Goal: Use online tool/utility: Utilize a website feature to perform a specific function

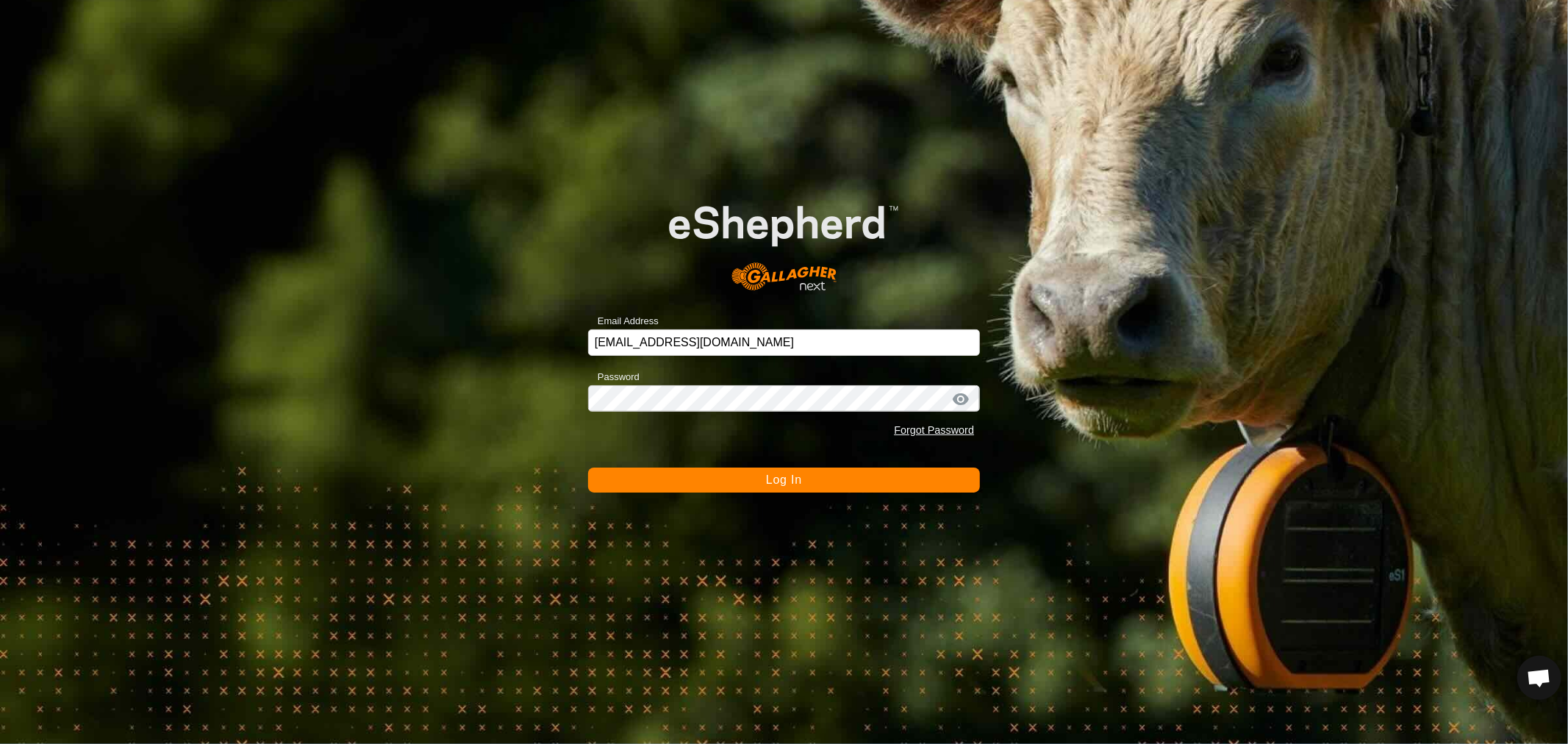
scroll to position [283, 0]
click at [787, 476] on span "Log In" at bounding box center [783, 479] width 36 height 12
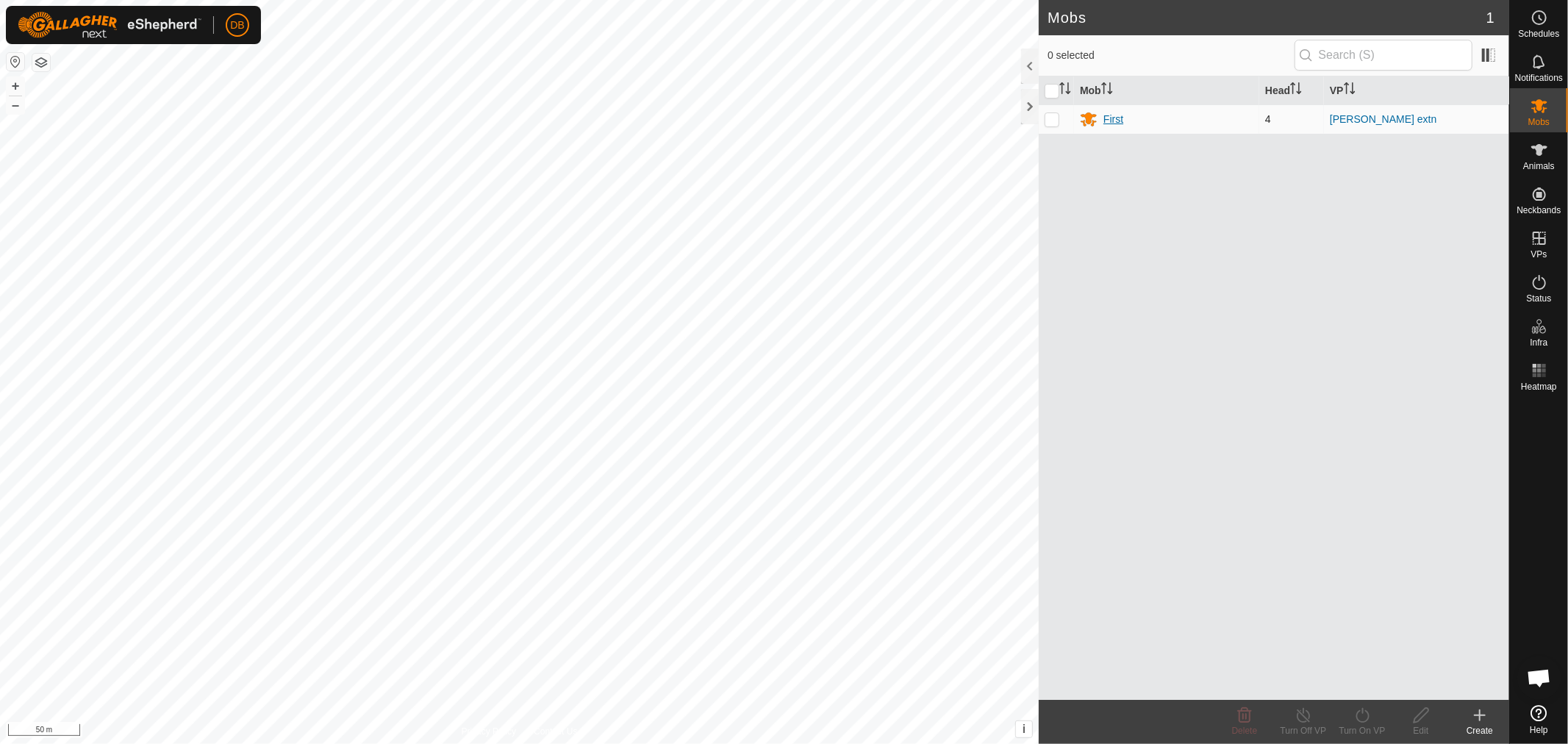
click at [1105, 123] on div "First" at bounding box center [1113, 119] width 19 height 15
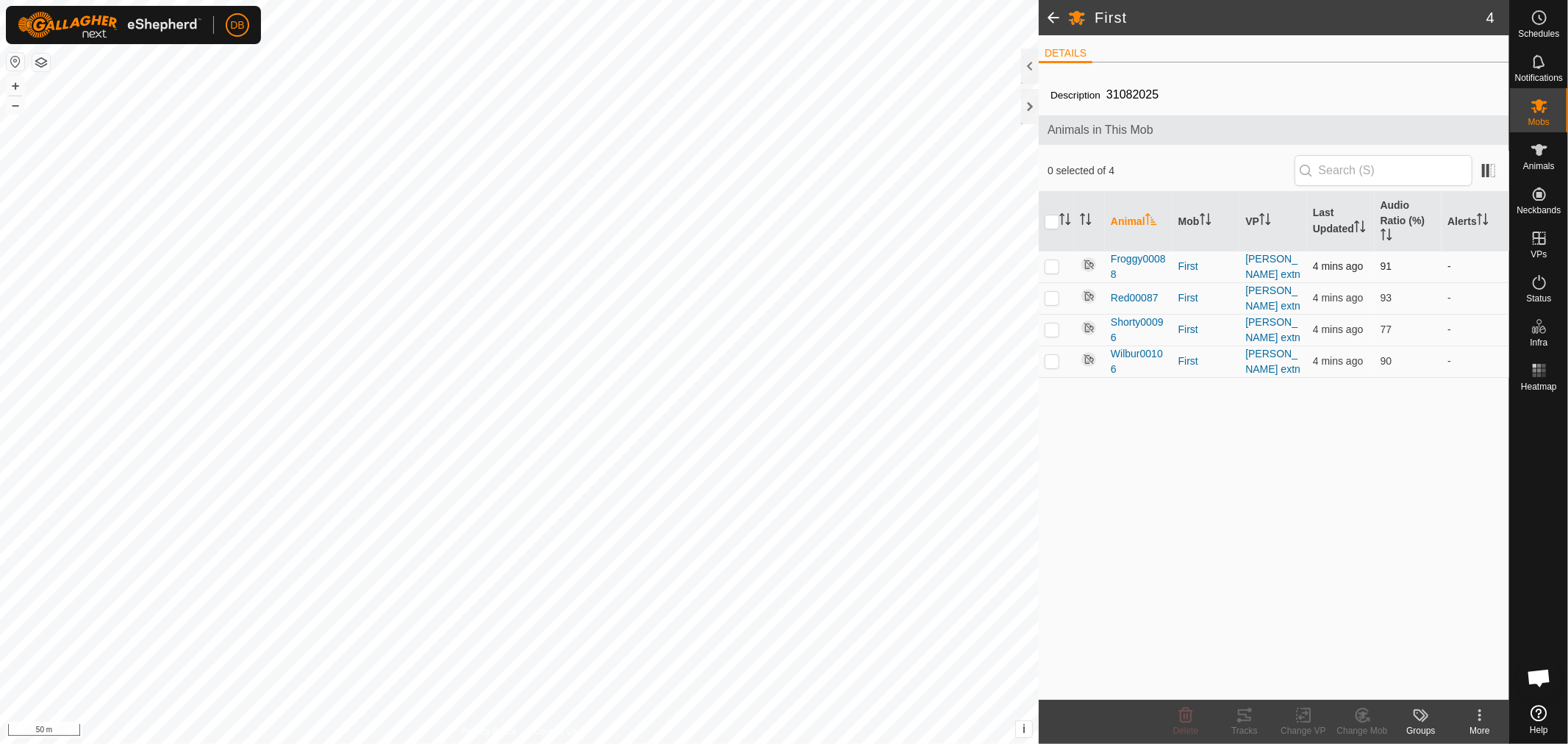
click at [1049, 267] on p-checkbox at bounding box center [1051, 265] width 15 height 12
click at [1240, 717] on icon at bounding box center [1244, 715] width 18 height 18
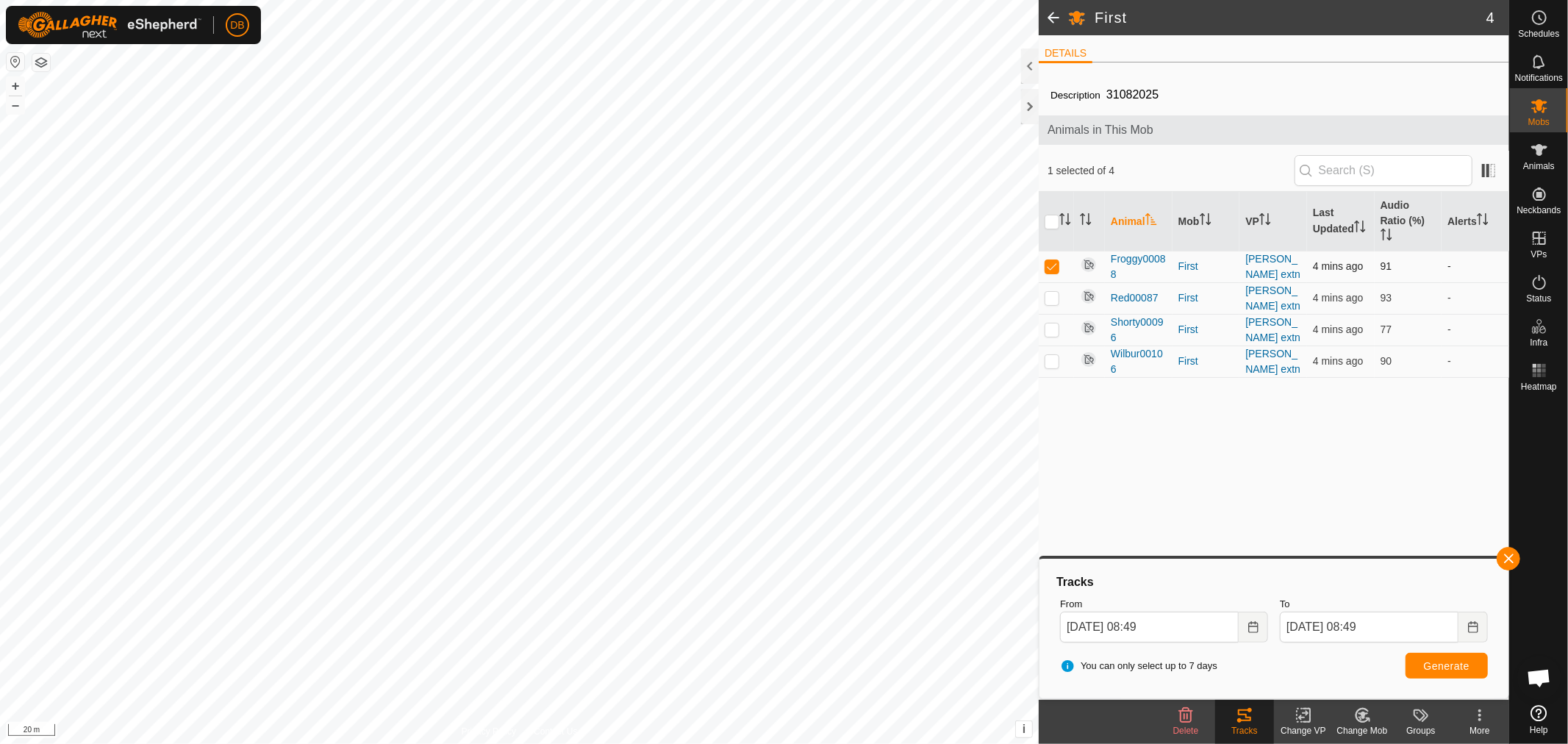
click at [1060, 265] on td at bounding box center [1057, 266] width 35 height 32
checkbox input "false"
drag, startPoint x: 1052, startPoint y: 297, endPoint x: 1291, endPoint y: 423, distance: 270.2
click at [1058, 297] on p-checkbox at bounding box center [1051, 297] width 15 height 12
click at [1445, 660] on span "Generate" at bounding box center [1446, 665] width 45 height 12
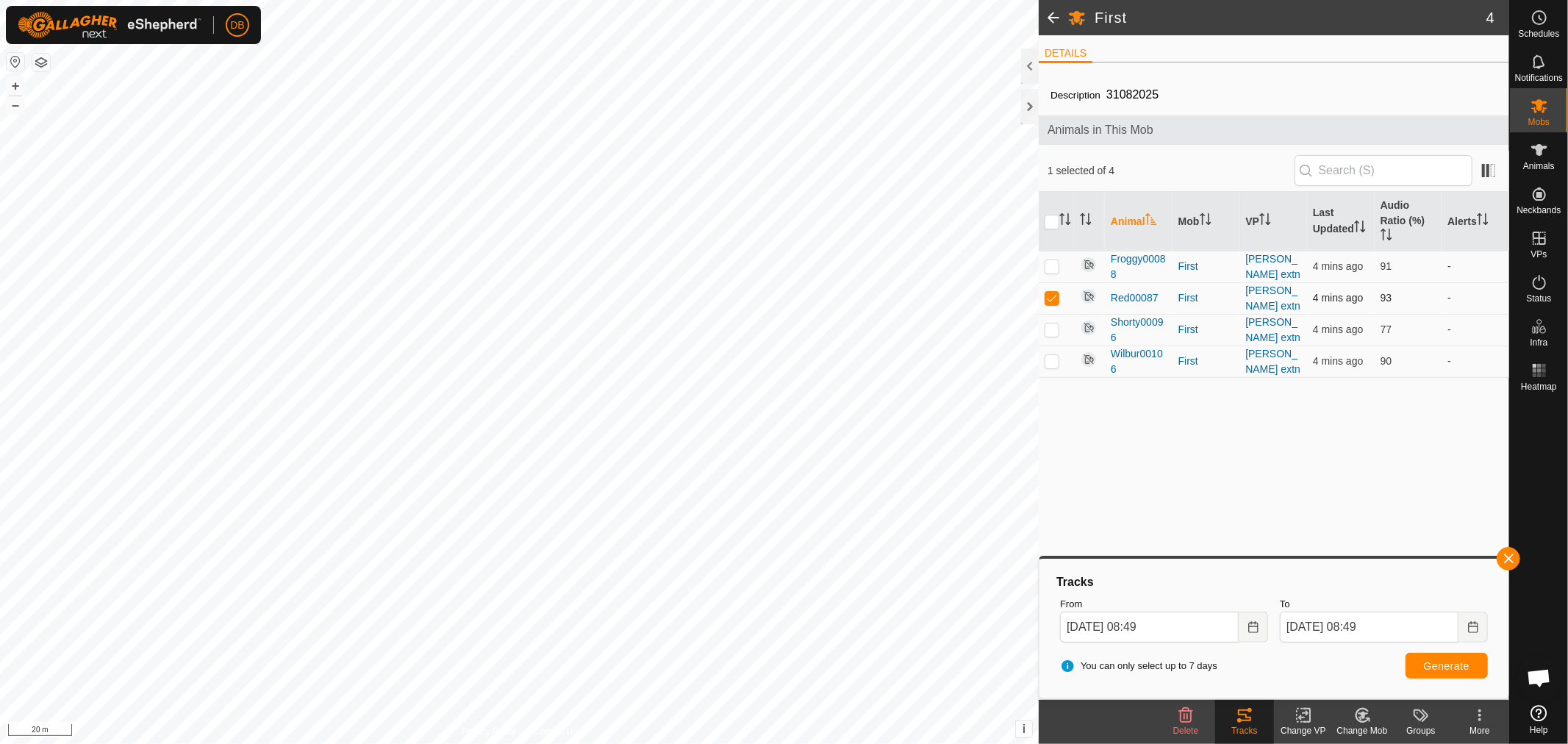
click at [1052, 297] on p-checkbox at bounding box center [1051, 297] width 15 height 12
checkbox input "false"
click at [1053, 332] on p-checkbox at bounding box center [1051, 328] width 15 height 12
click at [1441, 657] on button "Generate" at bounding box center [1446, 665] width 82 height 26
click at [1451, 662] on span "Generate" at bounding box center [1446, 665] width 45 height 12
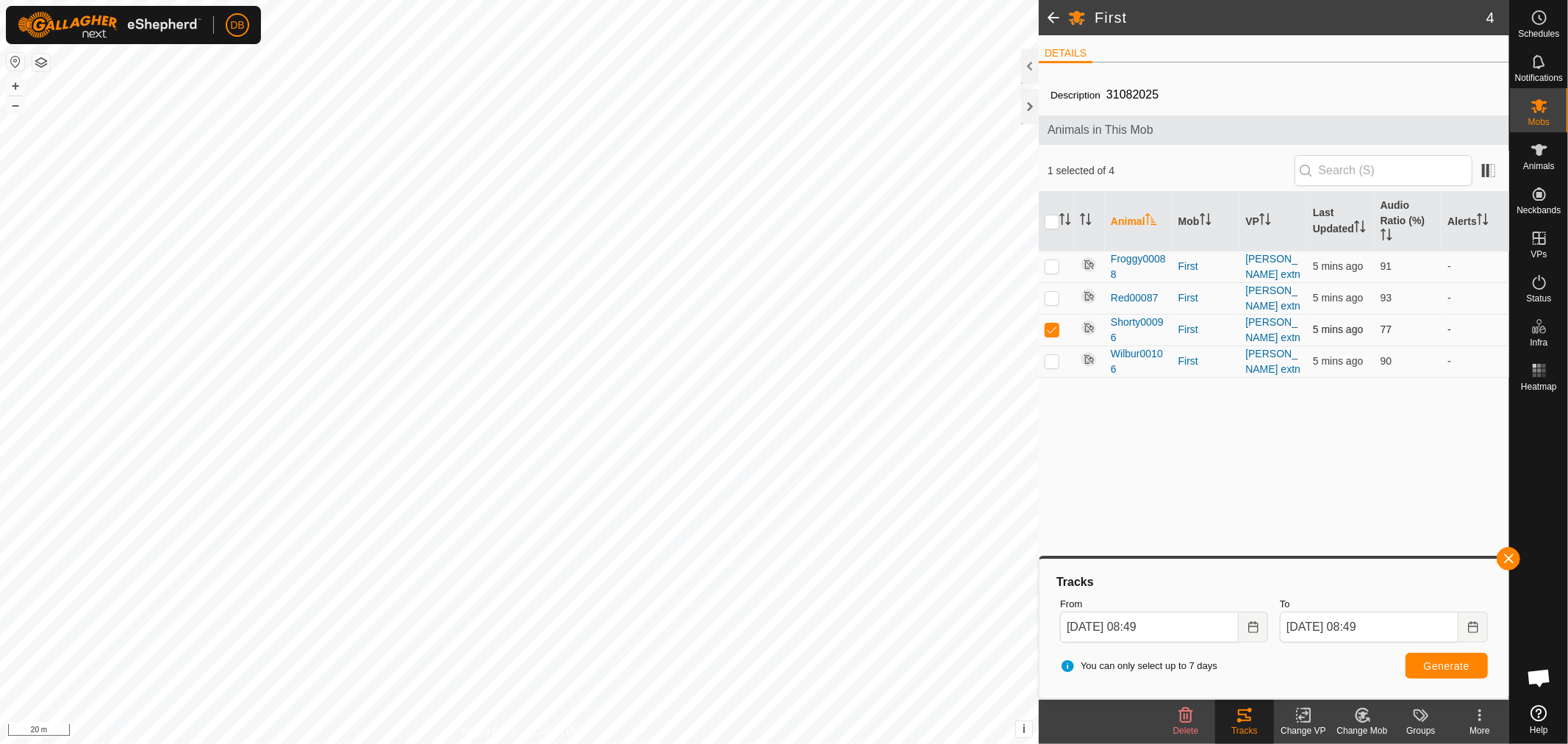
click at [1052, 334] on td at bounding box center [1057, 330] width 35 height 32
checkbox input "false"
click at [1049, 358] on p-checkbox at bounding box center [1051, 360] width 15 height 12
checkbox input "true"
click at [1451, 669] on span "Generate" at bounding box center [1446, 665] width 45 height 12
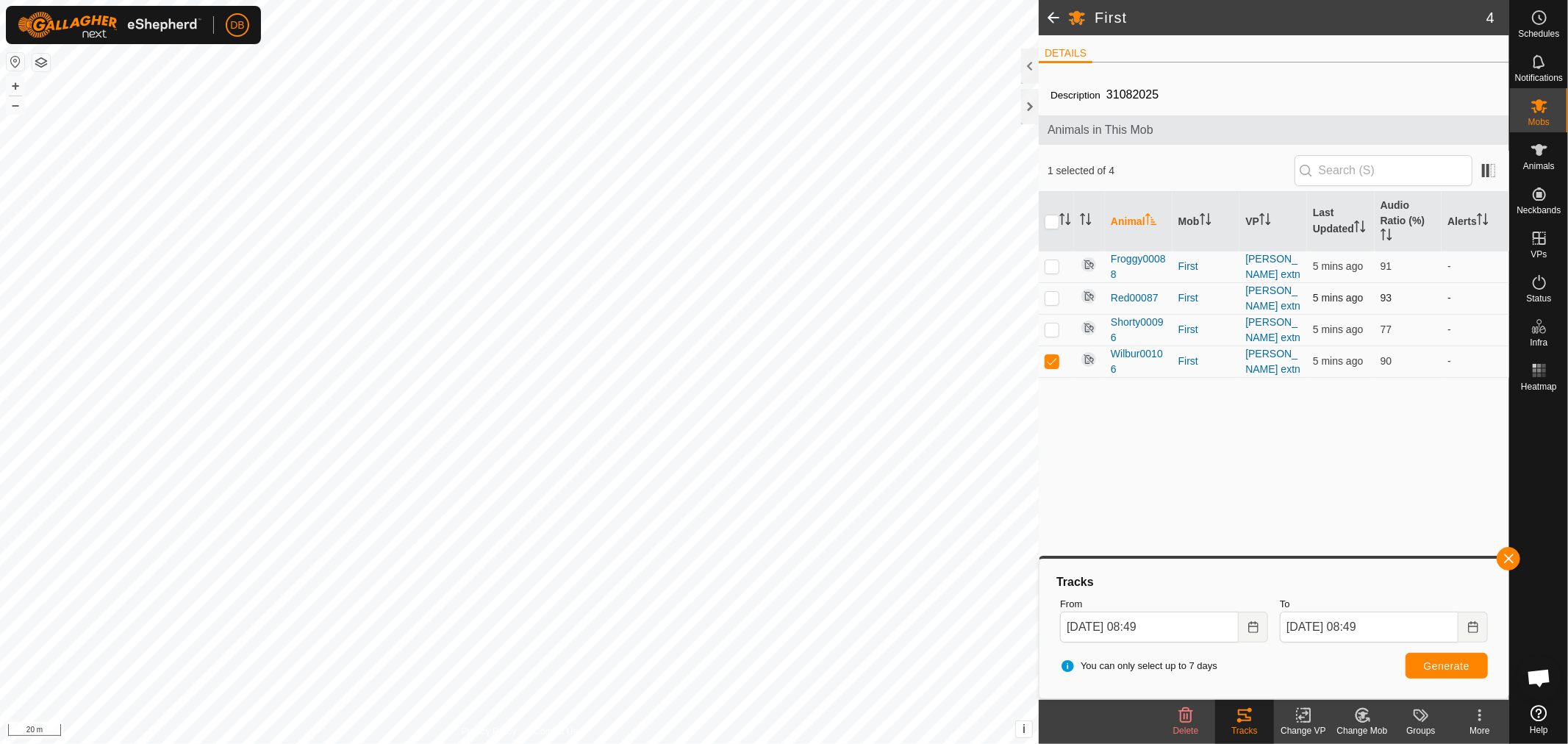
click at [1054, 299] on p-checkbox at bounding box center [1051, 297] width 15 height 12
checkbox input "true"
drag, startPoint x: 1049, startPoint y: 365, endPoint x: 1068, endPoint y: 370, distance: 19.6
click at [1052, 364] on td at bounding box center [1057, 361] width 35 height 32
checkbox input "false"
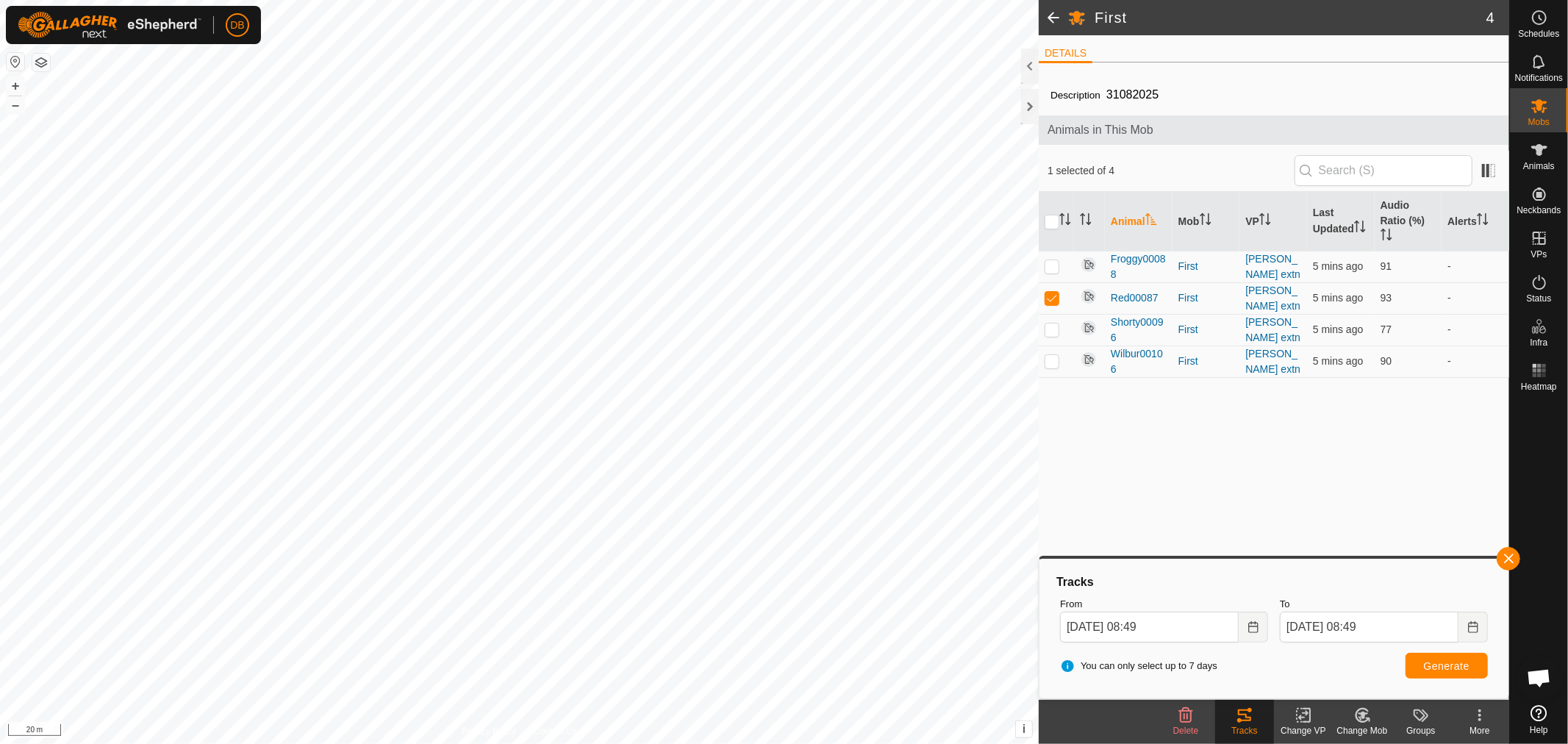
click at [1423, 650] on div "You can only select up to 7 days Generate" at bounding box center [1273, 666] width 440 height 35
click at [1429, 660] on span "Generate" at bounding box center [1446, 665] width 45 height 12
drag, startPoint x: 1051, startPoint y: 268, endPoint x: 1067, endPoint y: 305, distance: 40.3
click at [1052, 272] on p-checkbox at bounding box center [1051, 265] width 15 height 12
checkbox input "true"
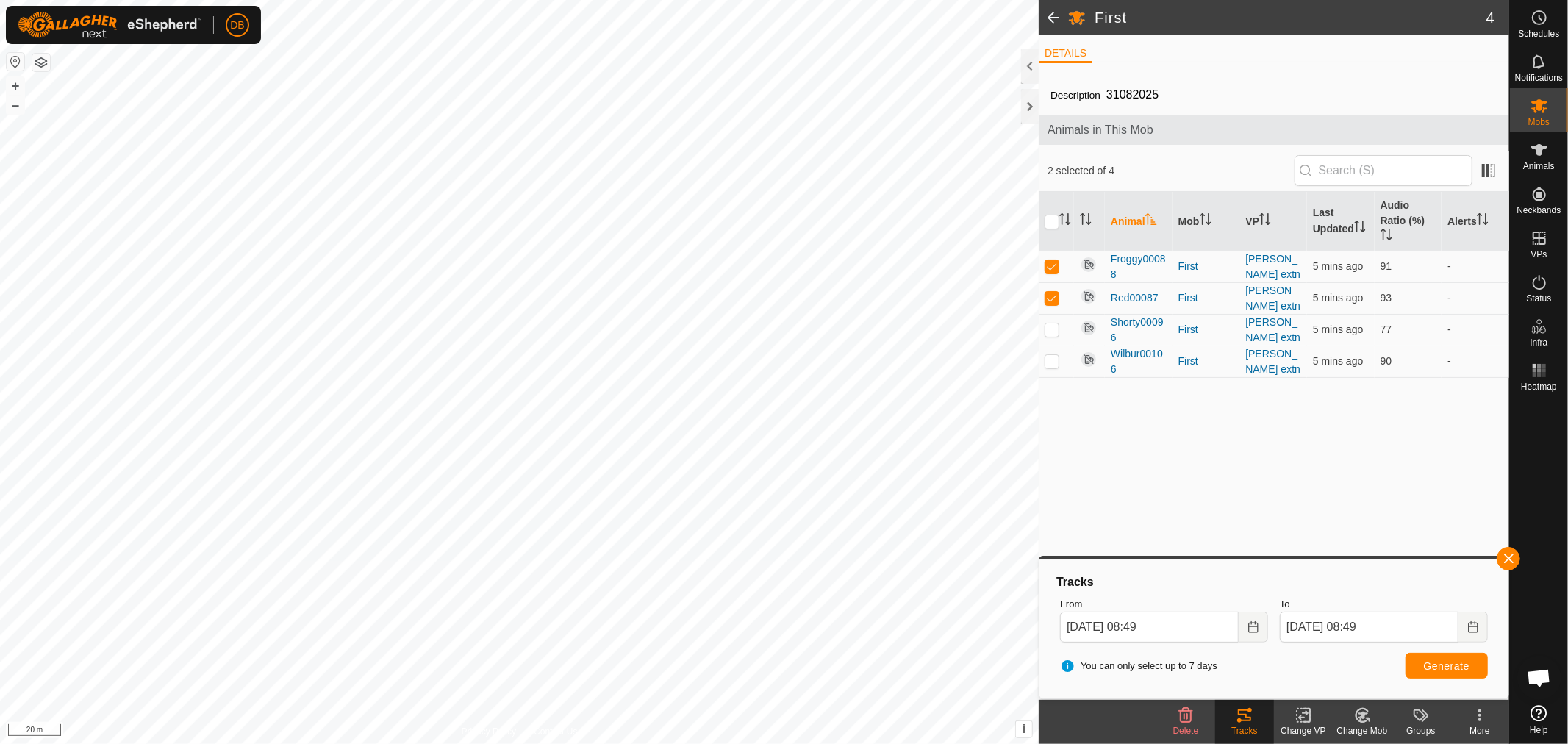
drag, startPoint x: 1052, startPoint y: 297, endPoint x: 1171, endPoint y: 400, distance: 157.4
click at [1052, 297] on p-checkbox at bounding box center [1051, 297] width 15 height 12
click at [1475, 673] on button "Generate" at bounding box center [1446, 665] width 82 height 26
click at [1049, 302] on p-checkbox at bounding box center [1051, 297] width 15 height 12
click at [1049, 300] on p-checkbox at bounding box center [1051, 297] width 15 height 12
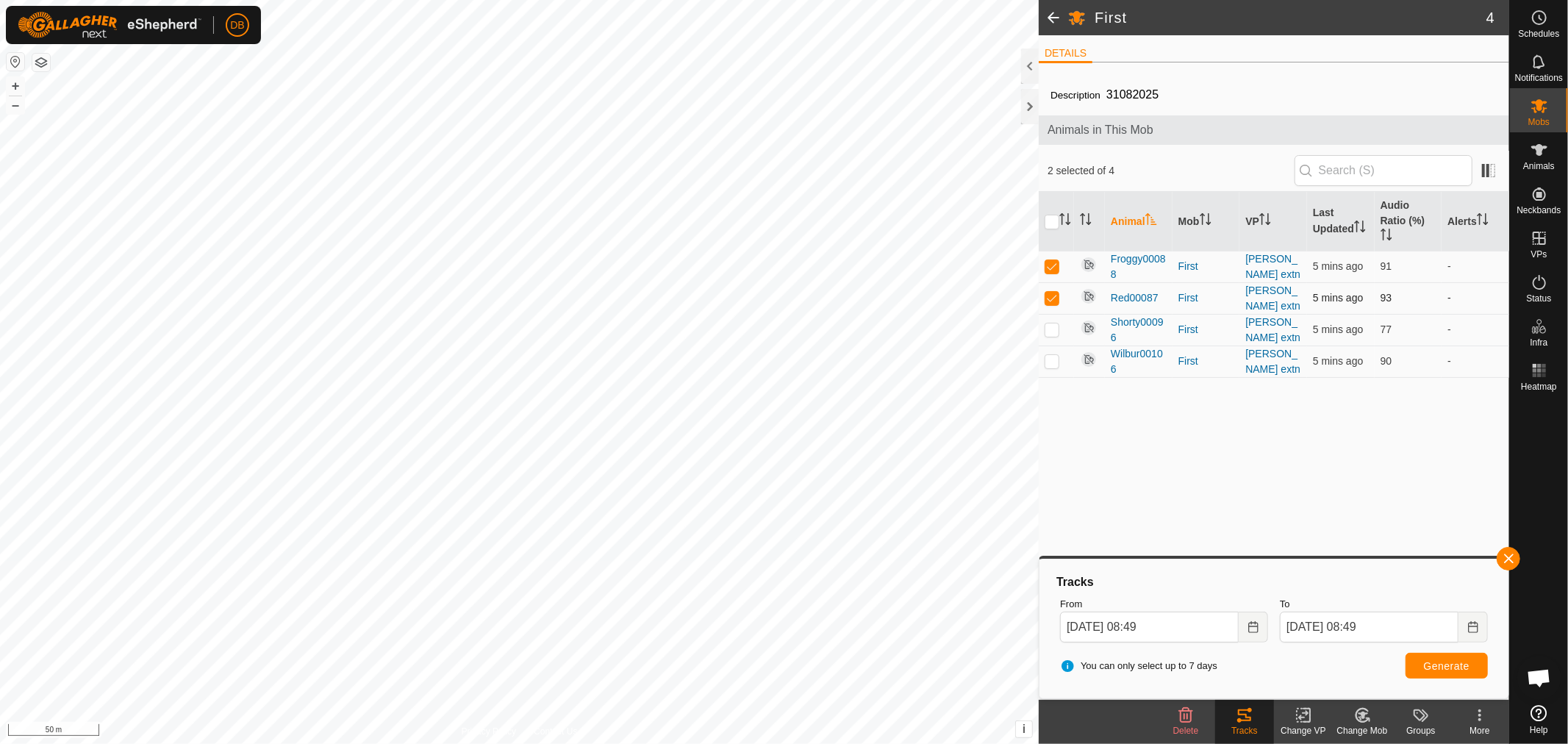
checkbox input "false"
click at [1256, 623] on icon "Choose Date" at bounding box center [1253, 626] width 12 height 12
click at [1248, 481] on span "27" at bounding box center [1245, 487] width 24 height 24
type input "[DATE] 08:49"
click at [1441, 671] on button "Generate" at bounding box center [1446, 665] width 82 height 26
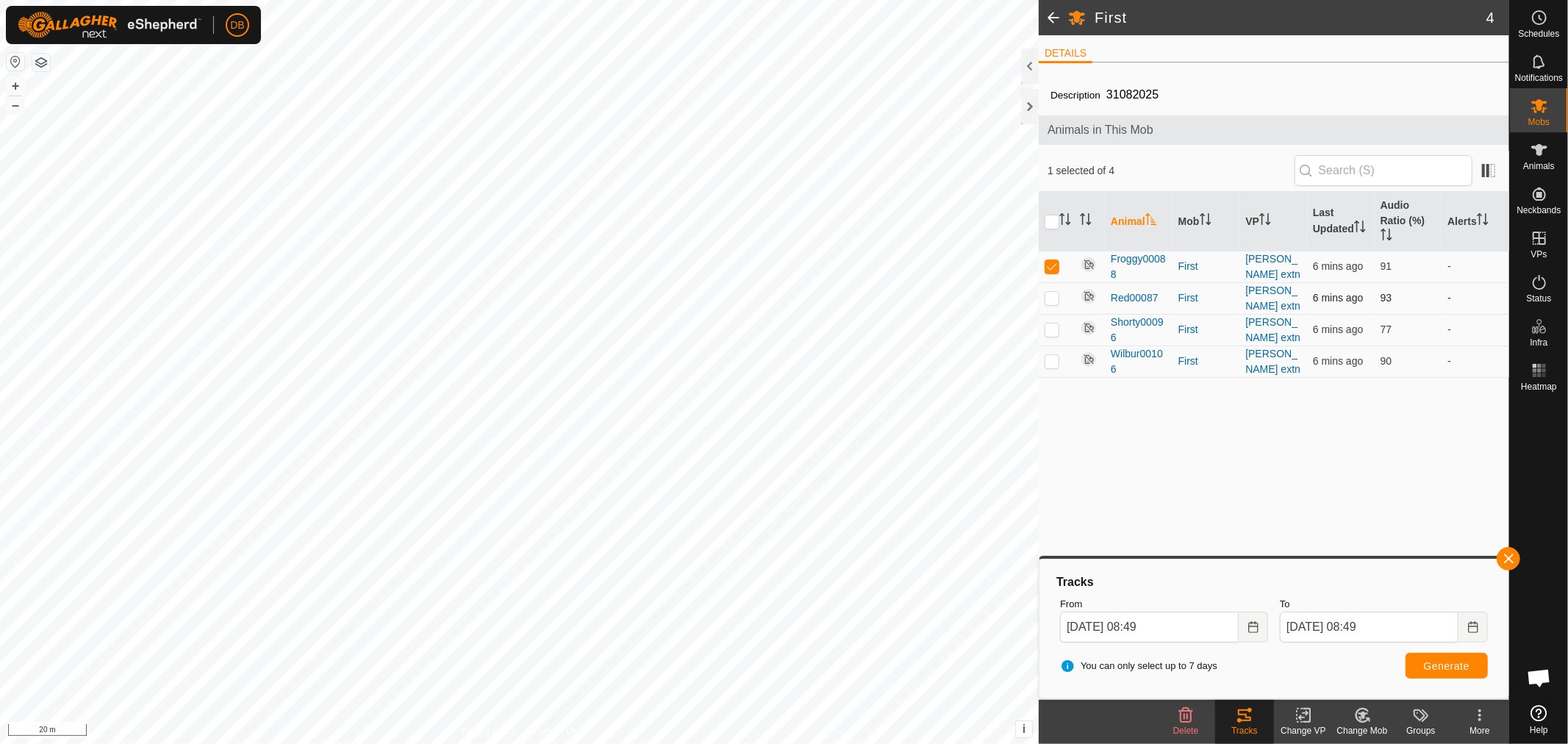
drag, startPoint x: 1052, startPoint y: 275, endPoint x: 1053, endPoint y: 282, distance: 7.1
click at [1052, 275] on td at bounding box center [1057, 266] width 35 height 32
checkbox input "false"
drag, startPoint x: 1052, startPoint y: 297, endPoint x: 1172, endPoint y: 371, distance: 141.0
click at [1054, 297] on p-checkbox at bounding box center [1051, 297] width 15 height 12
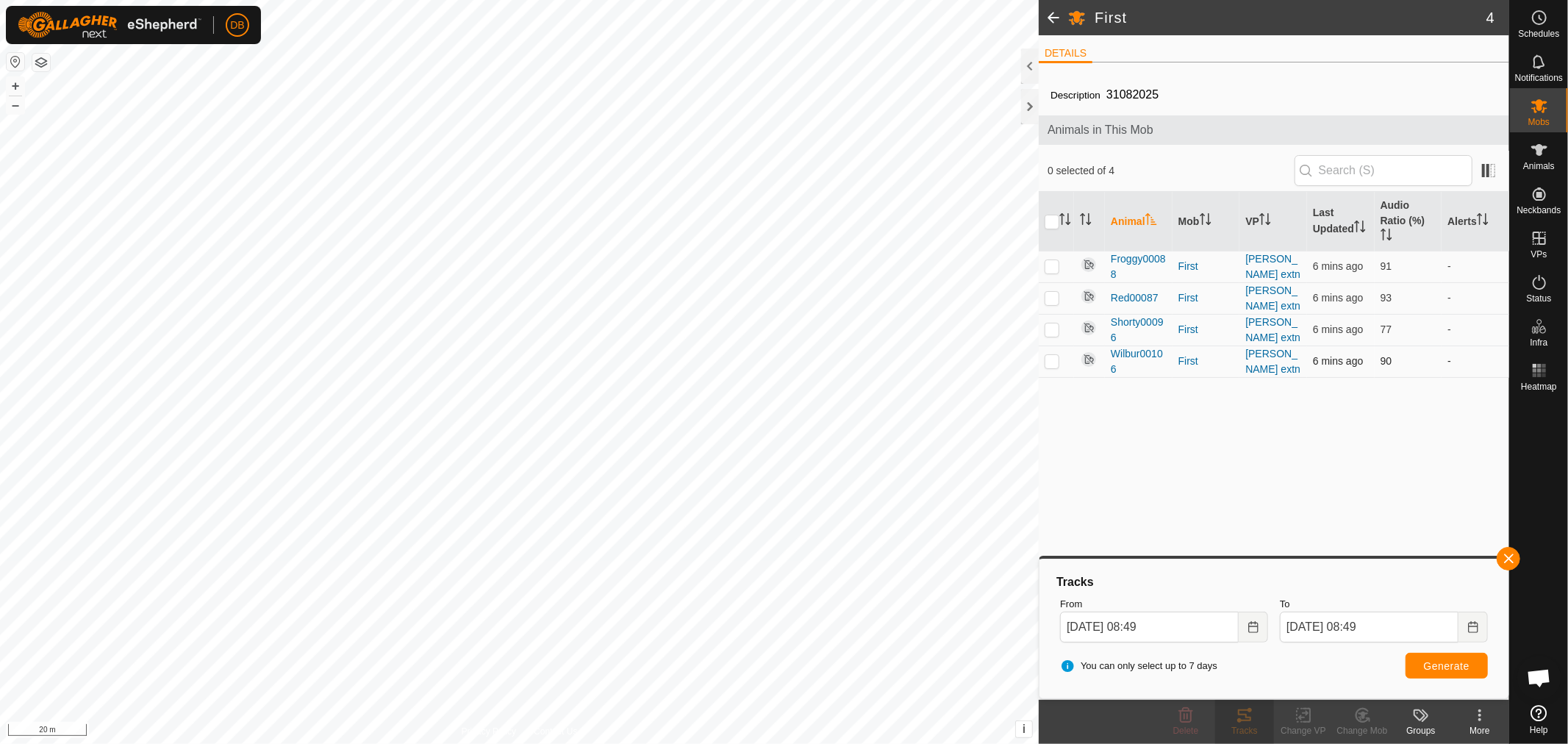
checkbox input "true"
click at [1439, 671] on span "Generate" at bounding box center [1446, 665] width 45 height 12
drag, startPoint x: 1051, startPoint y: 327, endPoint x: 1042, endPoint y: 312, distance: 17.5
click at [1051, 326] on p-checkbox at bounding box center [1051, 328] width 15 height 12
checkbox input "true"
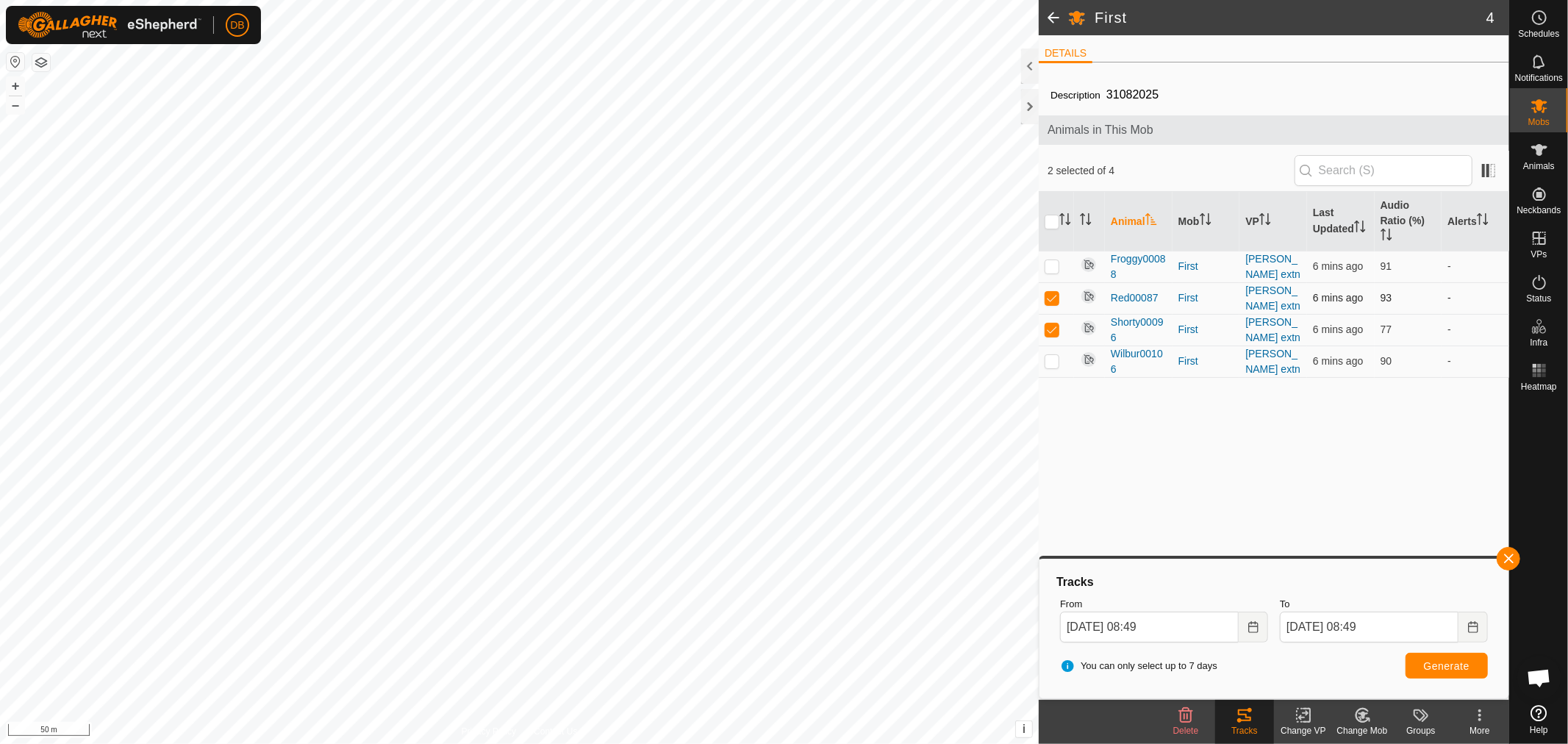
click at [1048, 295] on p-checkbox at bounding box center [1051, 297] width 15 height 12
checkbox input "false"
click at [1447, 675] on button "Generate" at bounding box center [1446, 665] width 82 height 26
drag, startPoint x: 1052, startPoint y: 328, endPoint x: 1056, endPoint y: 373, distance: 45.2
click at [1053, 331] on p-checkbox at bounding box center [1051, 328] width 15 height 12
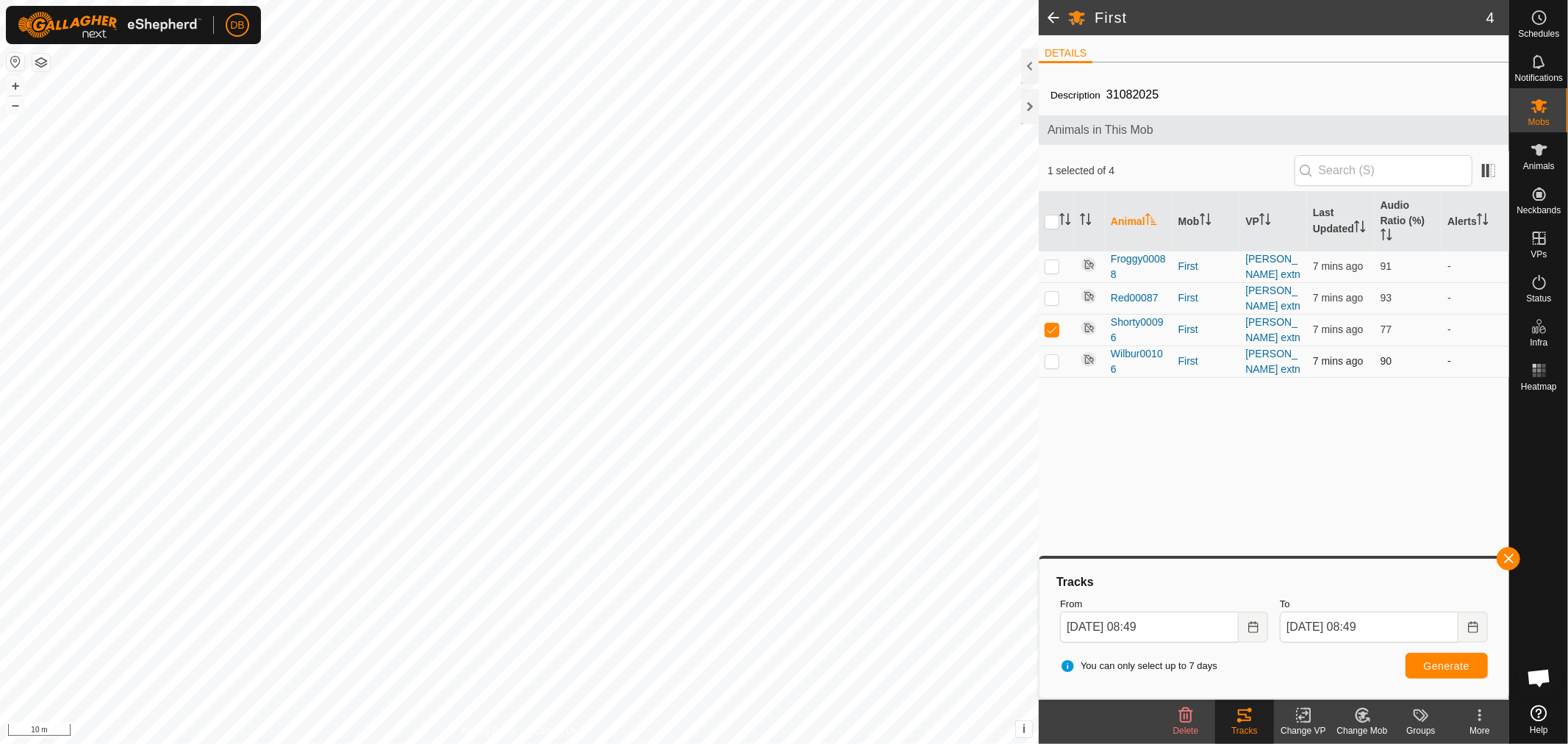
checkbox input "false"
drag, startPoint x: 1045, startPoint y: 364, endPoint x: 1071, endPoint y: 366, distance: 26.1
click at [1051, 364] on p-checkbox at bounding box center [1051, 360] width 15 height 12
checkbox input "true"
click at [1452, 663] on span "Generate" at bounding box center [1446, 665] width 45 height 12
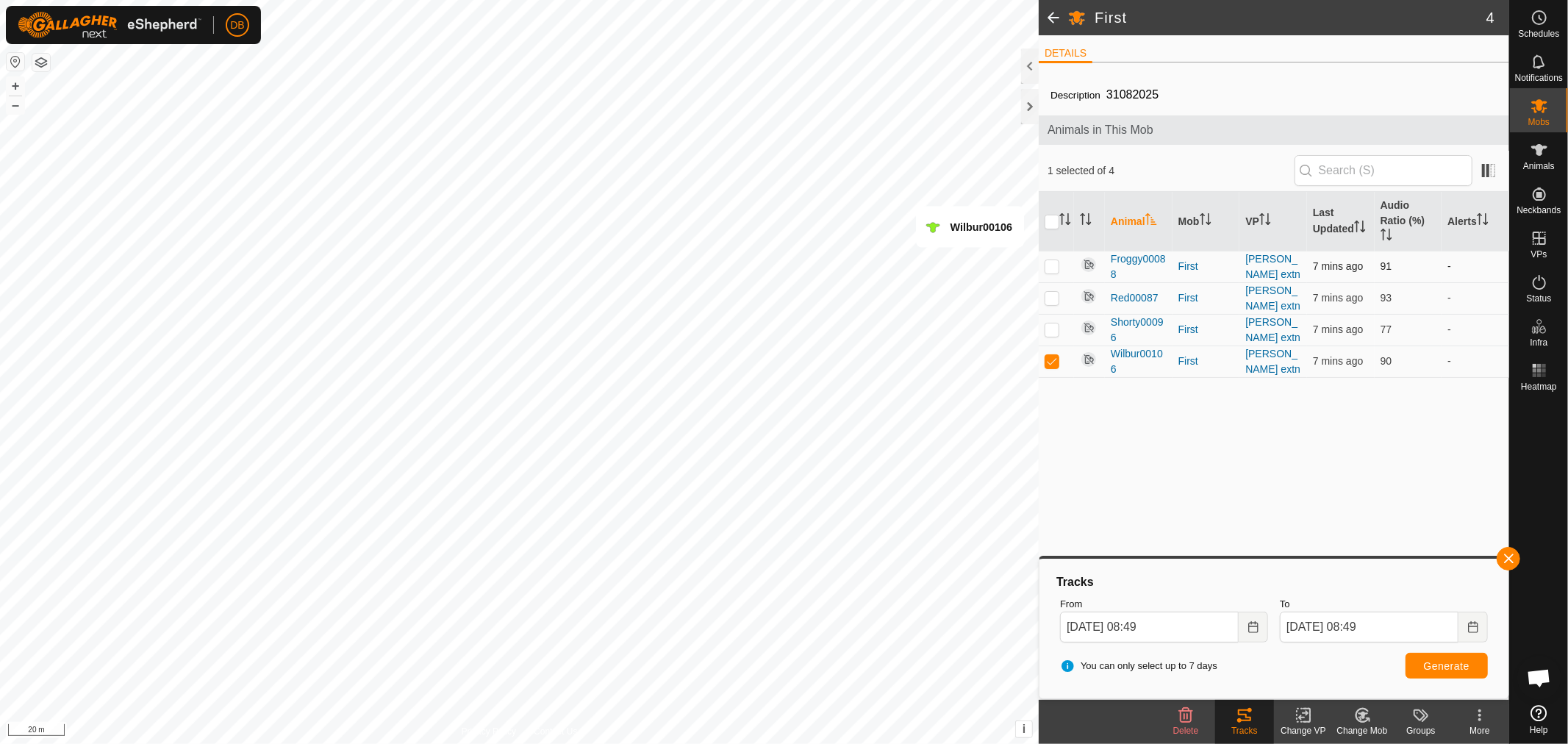
click at [1047, 269] on p-checkbox at bounding box center [1051, 265] width 15 height 12
checkbox input "true"
click at [1048, 356] on p-checkbox at bounding box center [1051, 360] width 15 height 12
checkbox input "false"
click at [1247, 619] on button "Choose Date" at bounding box center [1253, 626] width 29 height 31
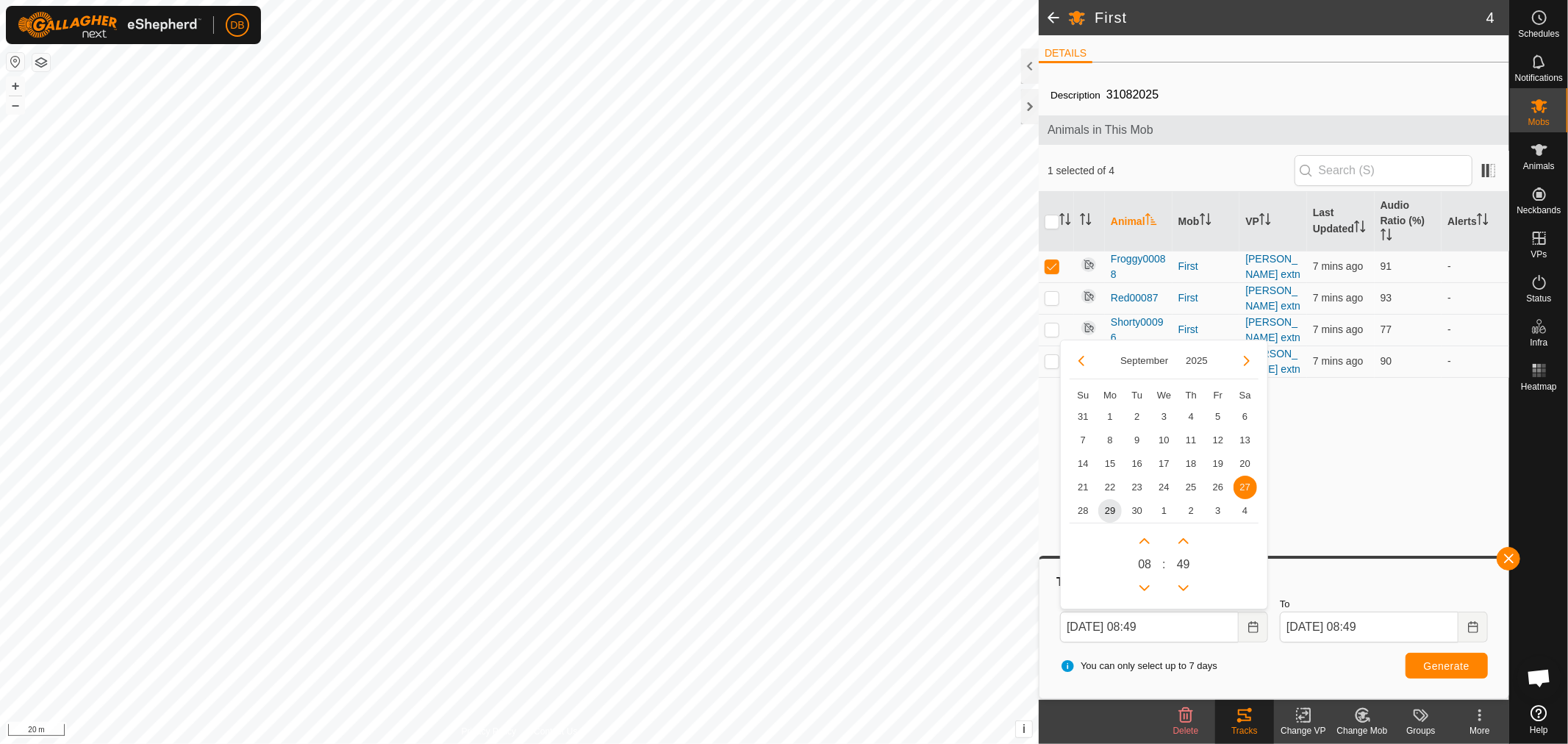
drag, startPoint x: 1077, startPoint y: 505, endPoint x: 1208, endPoint y: 548, distance: 137.9
click at [1079, 507] on span "28" at bounding box center [1082, 510] width 24 height 24
type input "[DATE] 08:49"
click at [1432, 656] on button "Generate" at bounding box center [1446, 665] width 82 height 26
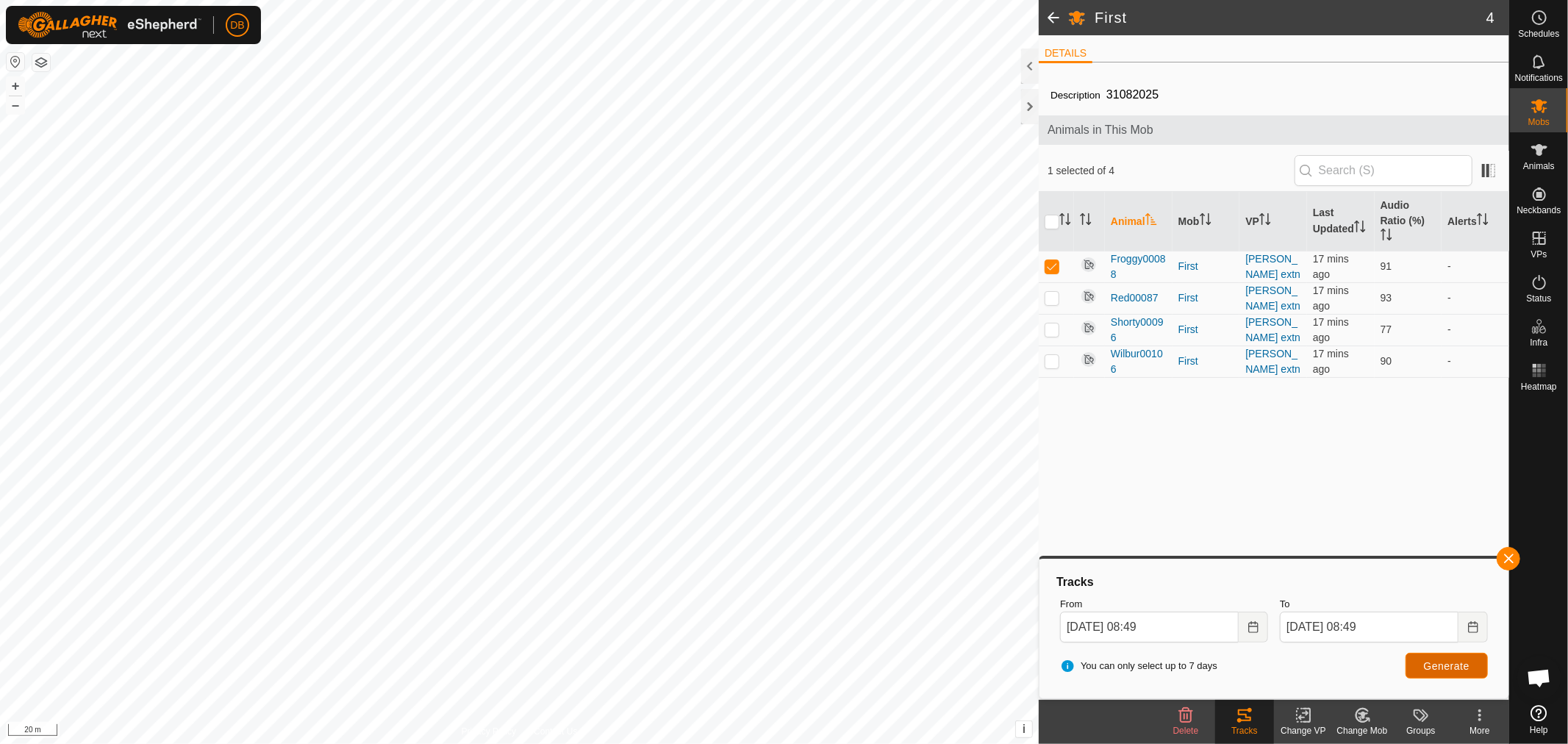
click at [1450, 671] on button "Generate" at bounding box center [1446, 665] width 82 height 26
drag, startPoint x: 1048, startPoint y: 263, endPoint x: 1049, endPoint y: 302, distance: 39.0
click at [1048, 270] on p-checkbox at bounding box center [1051, 265] width 15 height 12
checkbox input "false"
drag, startPoint x: 1049, startPoint y: 302, endPoint x: 1077, endPoint y: 312, distance: 29.7
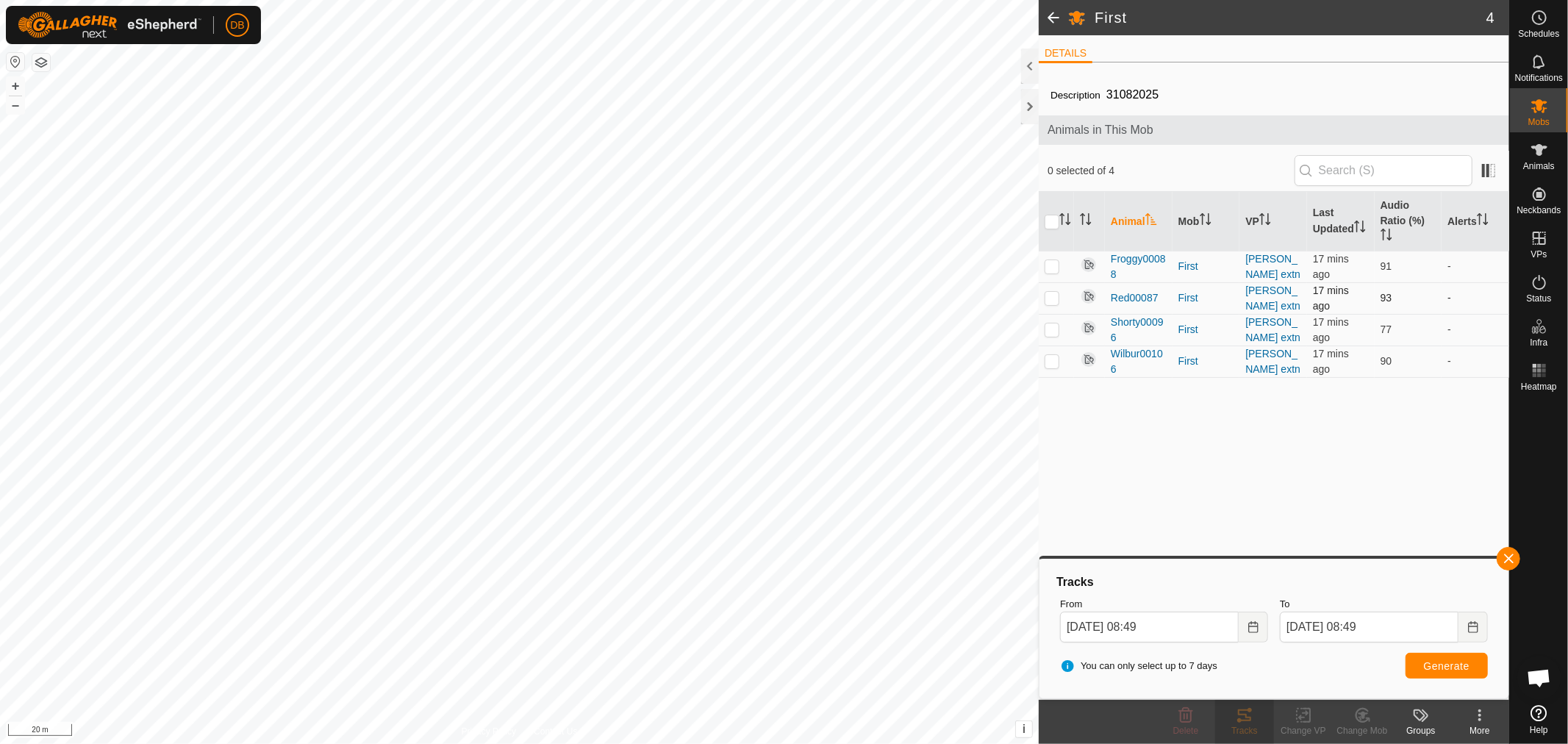
click at [1053, 302] on p-checkbox at bounding box center [1051, 297] width 15 height 12
click at [1459, 662] on span "Generate" at bounding box center [1446, 665] width 45 height 12
drag, startPoint x: 1051, startPoint y: 300, endPoint x: 1057, endPoint y: 309, distance: 10.8
click at [1051, 302] on p-checkbox at bounding box center [1051, 297] width 15 height 12
checkbox input "false"
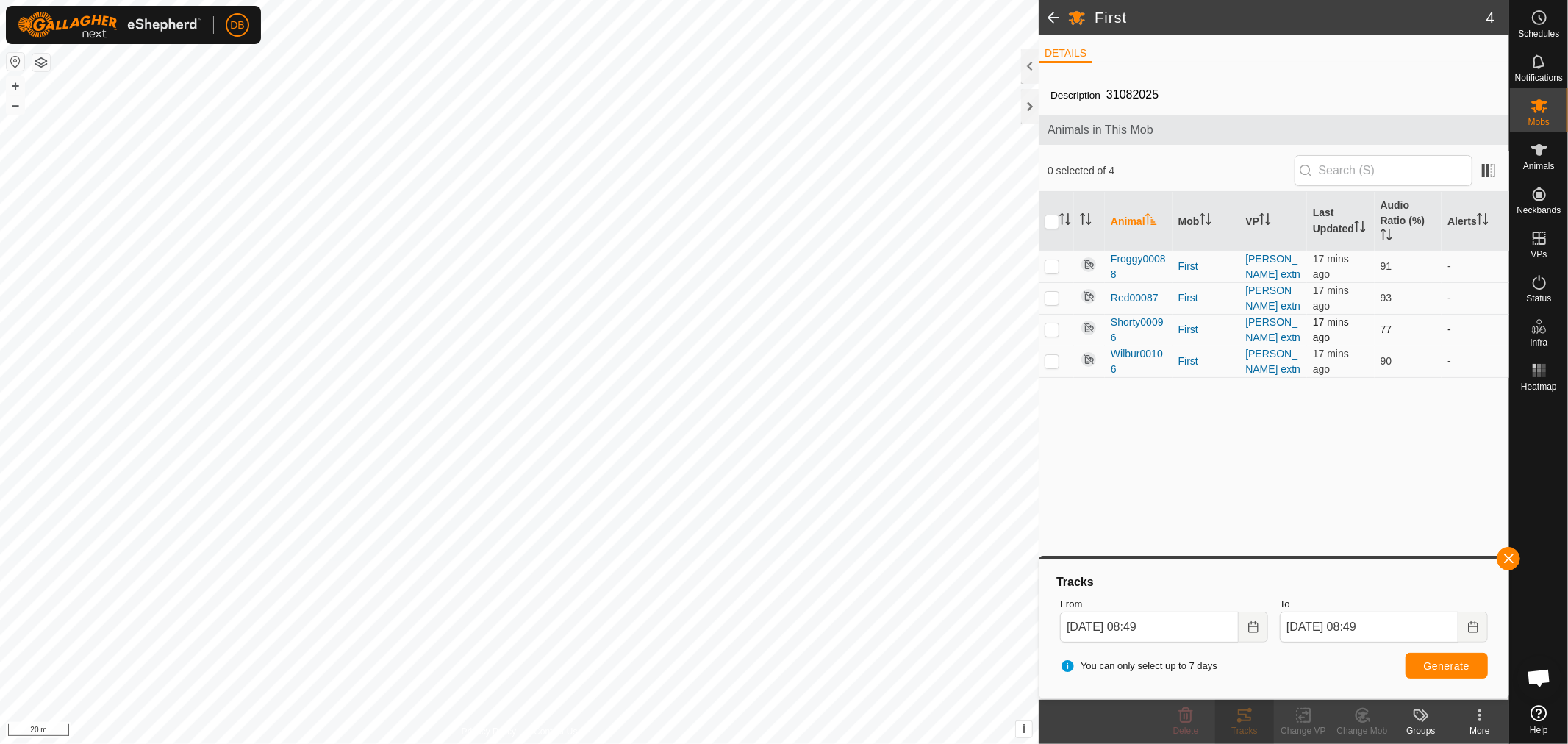
drag, startPoint x: 1052, startPoint y: 326, endPoint x: 1280, endPoint y: 417, distance: 245.5
click at [1056, 327] on p-checkbox at bounding box center [1051, 328] width 15 height 12
click at [1460, 656] on button "Generate" at bounding box center [1446, 665] width 82 height 26
drag, startPoint x: 1047, startPoint y: 329, endPoint x: 1052, endPoint y: 335, distance: 7.8
click at [1048, 329] on p-checkbox at bounding box center [1051, 328] width 15 height 12
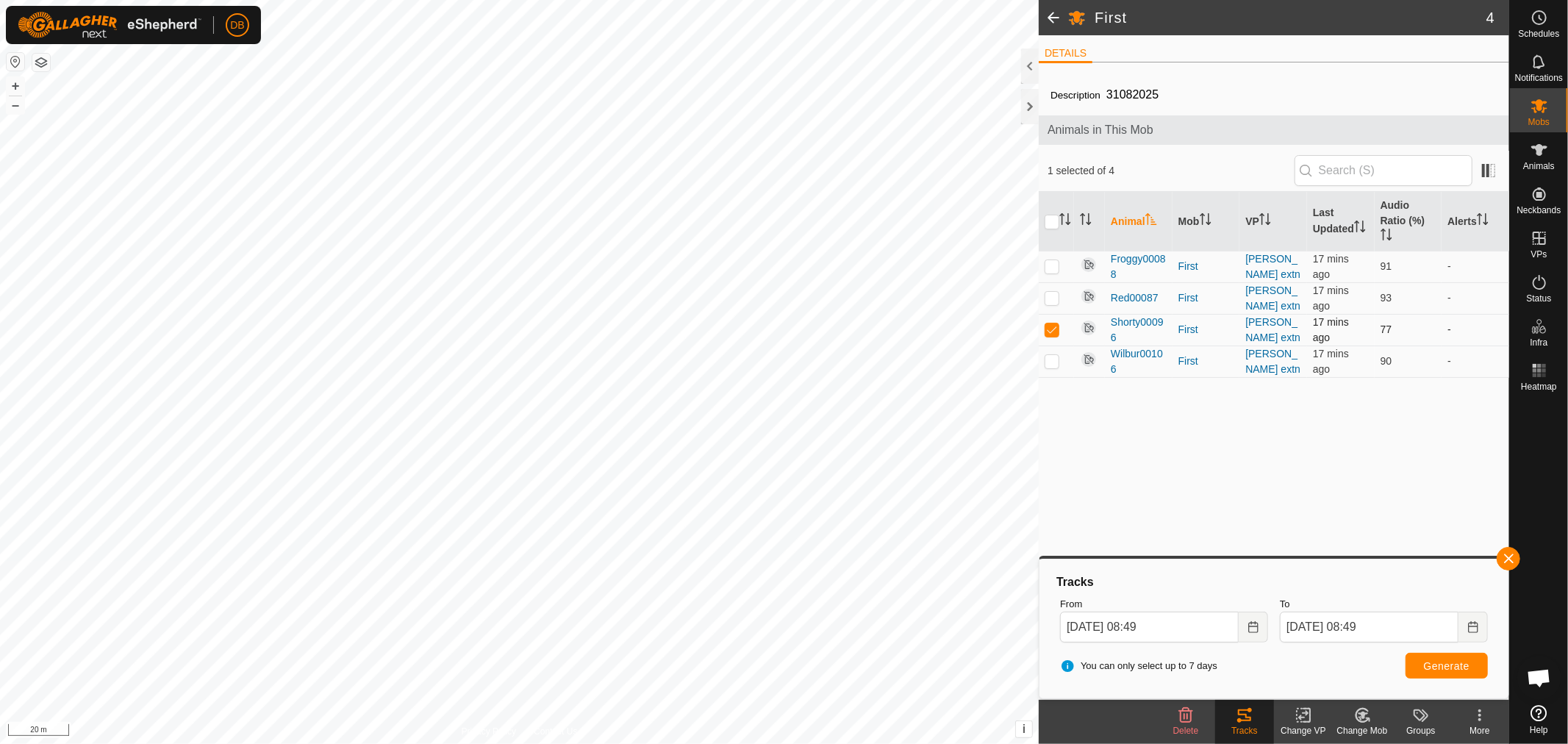
checkbox input "false"
click at [1052, 358] on p-checkbox at bounding box center [1051, 360] width 15 height 12
checkbox input "true"
click at [1444, 663] on span "Generate" at bounding box center [1446, 665] width 45 height 12
